Goal: Task Accomplishment & Management: Use online tool/utility

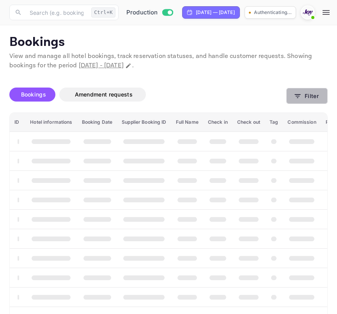
click at [304, 89] on button "Filter" at bounding box center [306, 96] width 41 height 16
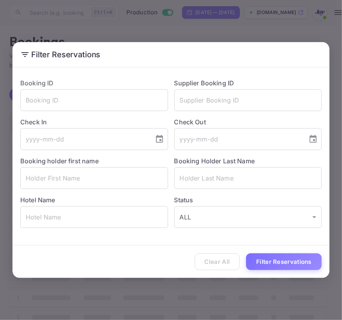
click at [272, 29] on div "Filter Reservations Booking ID ​ Supplier Booking ID ​ Check In ​ Check Out ​ B…" at bounding box center [171, 160] width 342 height 320
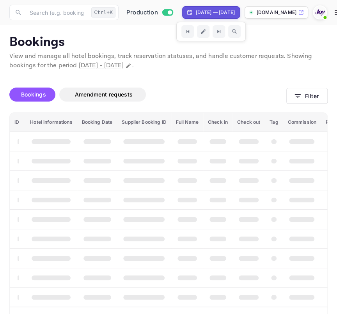
click at [208, 14] on div "[DATE] — [DATE]" at bounding box center [215, 12] width 39 height 7
select select "8"
select select "2025"
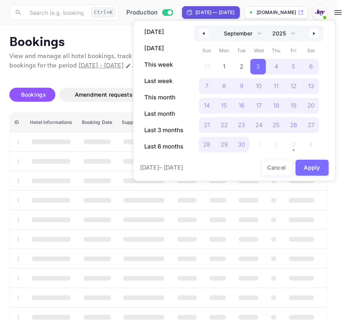
click at [205, 31] on button "button" at bounding box center [203, 33] width 9 height 9
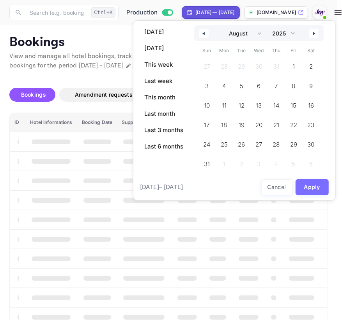
click at [205, 31] on button "button" at bounding box center [203, 33] width 9 height 9
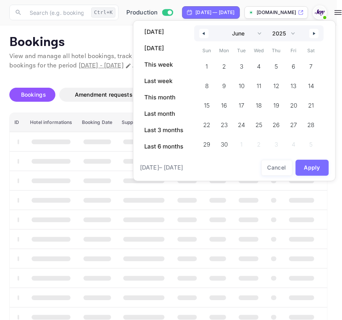
click at [205, 31] on button "button" at bounding box center [203, 33] width 9 height 9
click at [252, 35] on select "January February March April May June July August September October November De…" at bounding box center [242, 33] width 44 height 16
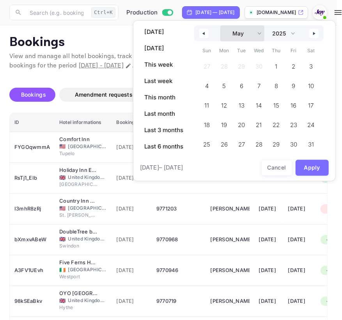
select select "0"
click at [220, 25] on select "January February March April May June July August September October November De…" at bounding box center [242, 33] width 44 height 16
click at [261, 67] on span "1" at bounding box center [258, 67] width 16 height 16
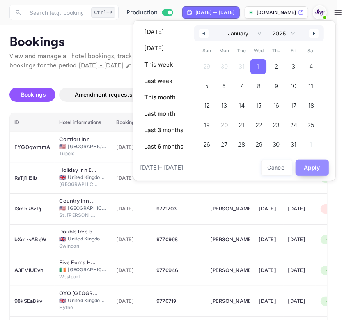
click at [306, 167] on button "Apply" at bounding box center [312, 168] width 34 height 16
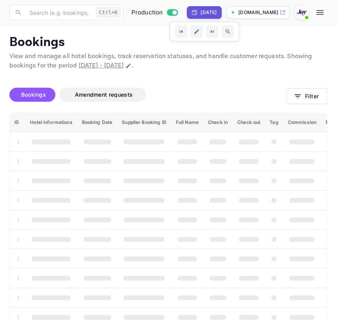
click at [216, 16] on div "[DATE]" at bounding box center [208, 12] width 16 height 7
select select "2025"
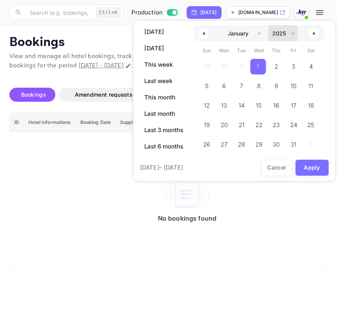
click at [292, 35] on select "2030 2029 2028 2027 2026 2025 2024 2023 2022 2021 2020 2019 2018 2017 2016 2015…" at bounding box center [283, 33] width 30 height 16
click at [259, 33] on select "January February March April May June July August September October November De…" at bounding box center [242, 33] width 44 height 16
select select "11"
click at [220, 25] on select "January February March April May June July August September October November De…" at bounding box center [242, 33] width 44 height 16
click at [287, 34] on select "2030 2029 2028 2027 2026 2025 2024 2023 2022 2021 2020 2019 2018 2017 2016 2015…" at bounding box center [283, 33] width 30 height 16
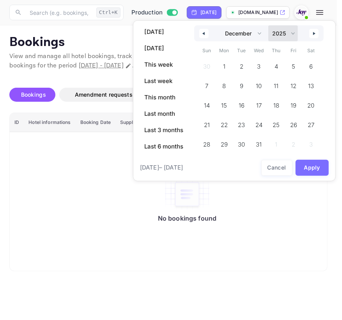
select select "2026"
click at [268, 25] on select "2030 2029 2028 2027 2026 2025 2024 2023 2022 2021 2020 2019 2018 2017 2016 2015…" at bounding box center [283, 33] width 30 height 16
click at [272, 143] on span "31" at bounding box center [276, 145] width 18 height 16
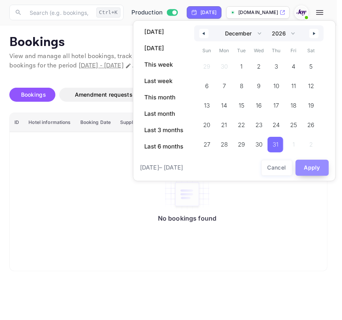
click at [308, 164] on button "Apply" at bounding box center [312, 168] width 34 height 16
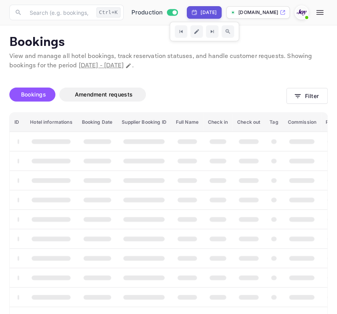
click at [203, 14] on div "[DATE]" at bounding box center [208, 12] width 16 height 7
select select "11"
select select "2026"
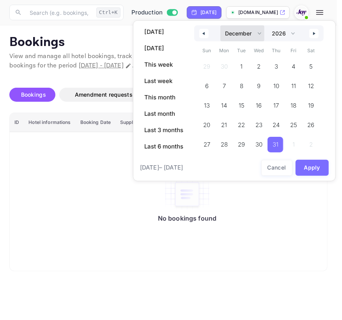
click at [238, 34] on select "January February March April May June July August September October November De…" at bounding box center [242, 33] width 44 height 16
select select "0"
click at [220, 25] on select "January February March April May June July August September October November De…" at bounding box center [242, 33] width 44 height 16
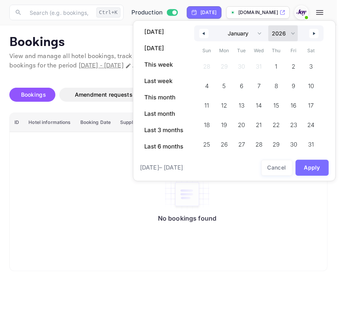
click at [274, 39] on select "2030 2029 2028 2027 2026 2025 2024 2023 2022 2021 2020 2019 2018 2017 2016 2015…" at bounding box center [283, 33] width 30 height 16
select select "2025"
click at [268, 25] on select "2030 2029 2028 2027 2026 2025 2024 2023 2022 2021 2020 2019 2018 2017 2016 2015…" at bounding box center [283, 33] width 30 height 16
click at [261, 65] on span "1" at bounding box center [259, 67] width 18 height 16
click at [315, 32] on icon "button" at bounding box center [315, 33] width 4 height 3
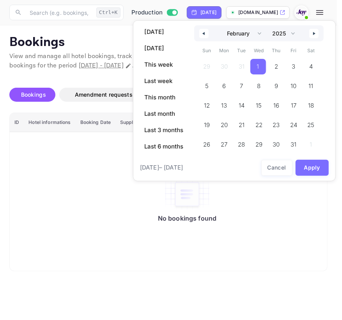
click at [315, 32] on icon "button" at bounding box center [315, 33] width 4 height 3
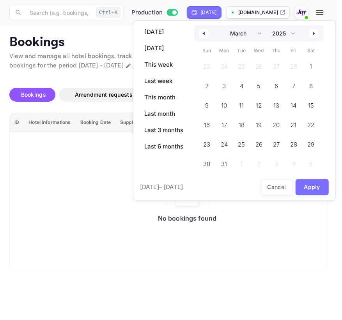
click at [315, 32] on icon "button" at bounding box center [315, 33] width 4 height 3
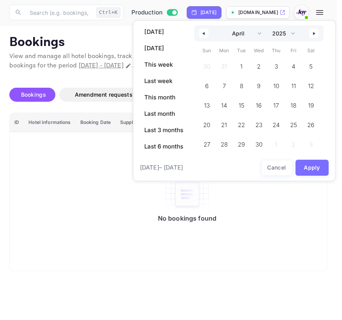
click at [315, 32] on icon "button" at bounding box center [315, 33] width 4 height 3
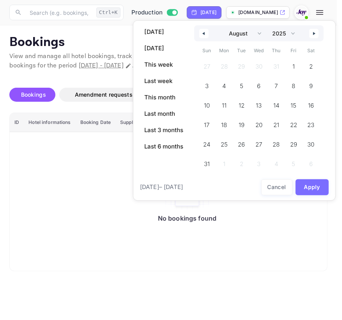
click at [315, 32] on icon "button" at bounding box center [315, 33] width 4 height 3
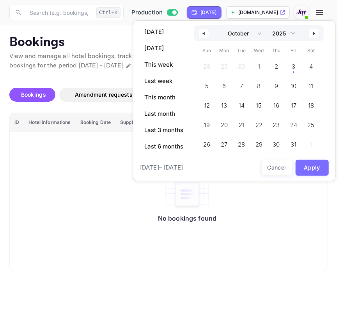
click at [315, 32] on icon "button" at bounding box center [315, 33] width 4 height 3
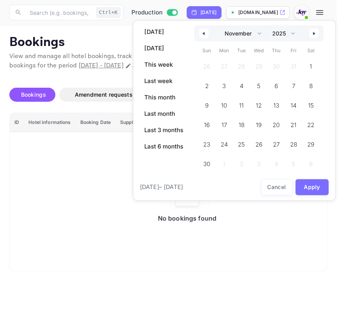
click at [315, 32] on icon "button" at bounding box center [315, 33] width 4 height 3
select select "0"
select select "2026"
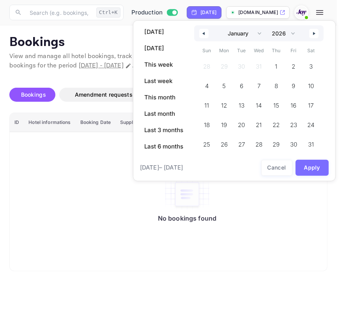
click at [315, 32] on icon "button" at bounding box center [315, 33] width 4 height 3
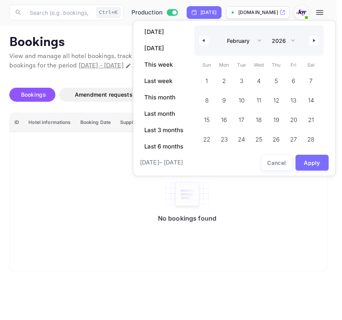
click at [315, 32] on div "January February March April May June July August September October November [D…" at bounding box center [258, 40] width 129 height 30
click at [313, 44] on button "button" at bounding box center [313, 40] width 9 height 9
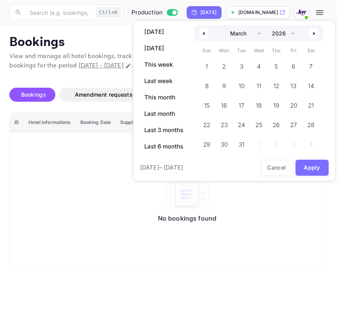
click at [313, 44] on div "January February March April May June July August September October November [D…" at bounding box center [258, 91] width 129 height 133
click at [315, 38] on div "January February March April May June July August September October November [D…" at bounding box center [258, 33] width 129 height 16
click at [314, 34] on icon "button" at bounding box center [315, 33] width 4 height 3
click at [314, 37] on button "button" at bounding box center [313, 33] width 9 height 9
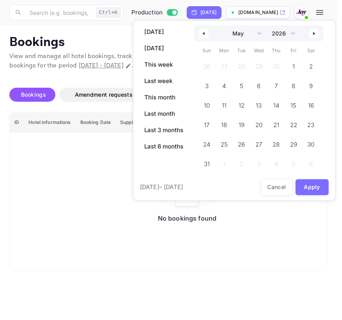
click at [314, 37] on button "button" at bounding box center [313, 33] width 9 height 9
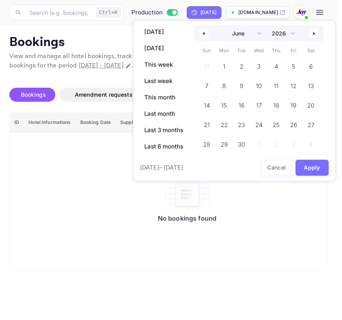
click at [314, 37] on button "button" at bounding box center [313, 33] width 9 height 9
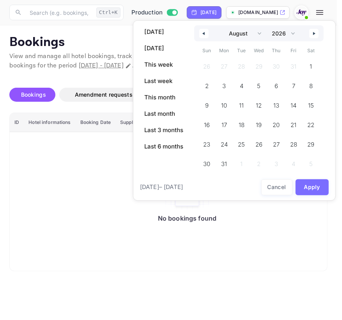
click at [314, 37] on button "button" at bounding box center [313, 33] width 9 height 9
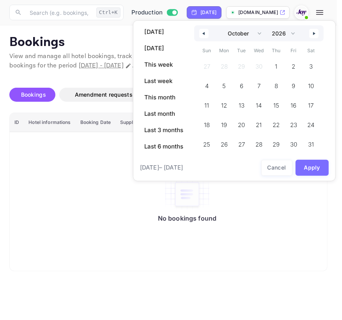
click at [314, 37] on button "button" at bounding box center [313, 33] width 9 height 9
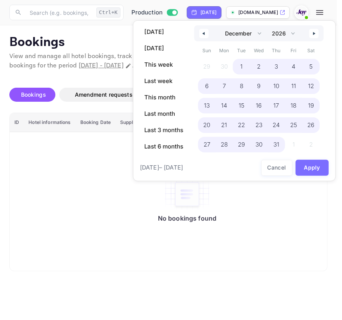
click at [279, 144] on span "31" at bounding box center [276, 145] width 18 height 16
select select "0"
select select "2025"
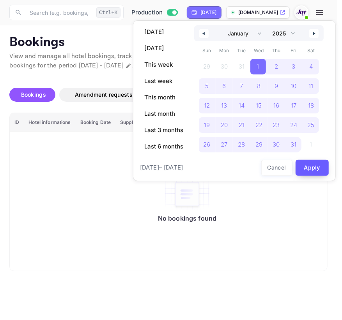
click at [309, 164] on button "Apply" at bounding box center [312, 168] width 34 height 16
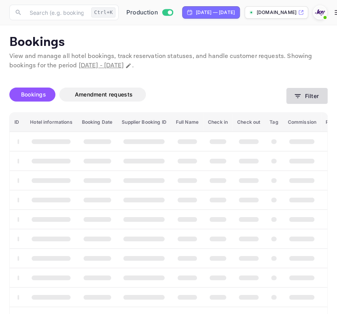
click at [300, 91] on button "Filter" at bounding box center [306, 96] width 41 height 16
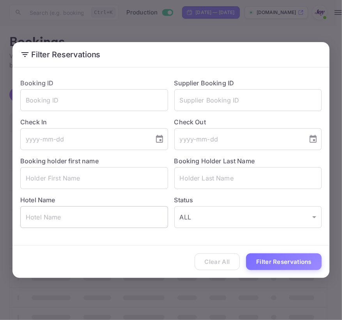
click at [114, 221] on input "text" at bounding box center [94, 217] width 148 height 22
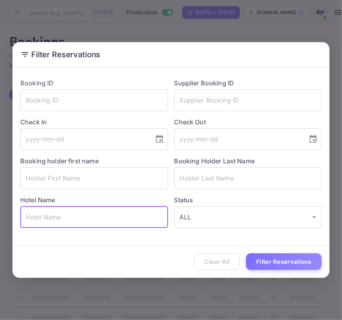
paste input "[GEOGRAPHIC_DATA] Ajax."
type input "[GEOGRAPHIC_DATA] Ajax"
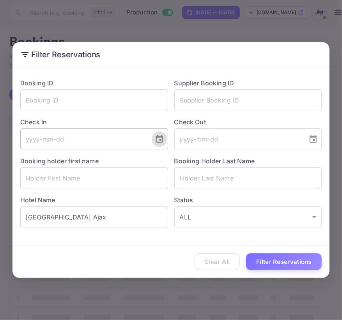
click at [160, 143] on icon "Choose date" at bounding box center [159, 138] width 9 height 9
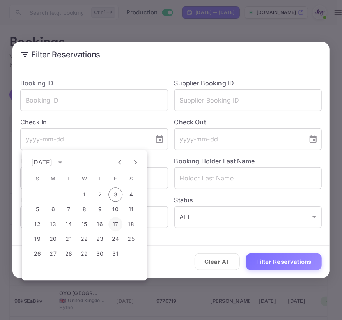
click at [115, 222] on button "17" at bounding box center [115, 224] width 14 height 14
type input "[DATE]"
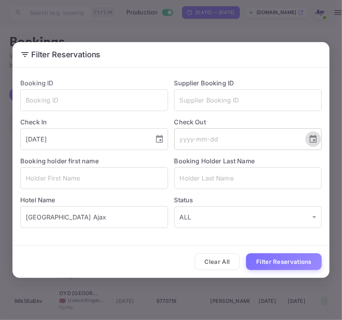
click at [312, 145] on button "Choose date" at bounding box center [313, 139] width 16 height 16
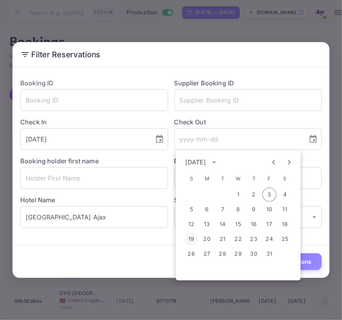
click at [194, 236] on button "19" at bounding box center [191, 239] width 14 height 14
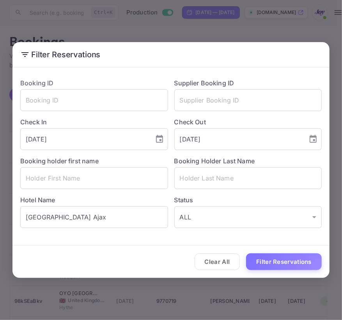
type input "[DATE]"
click at [288, 266] on button "Filter Reservations" at bounding box center [284, 261] width 76 height 17
